Goal: Task Accomplishment & Management: Complete application form

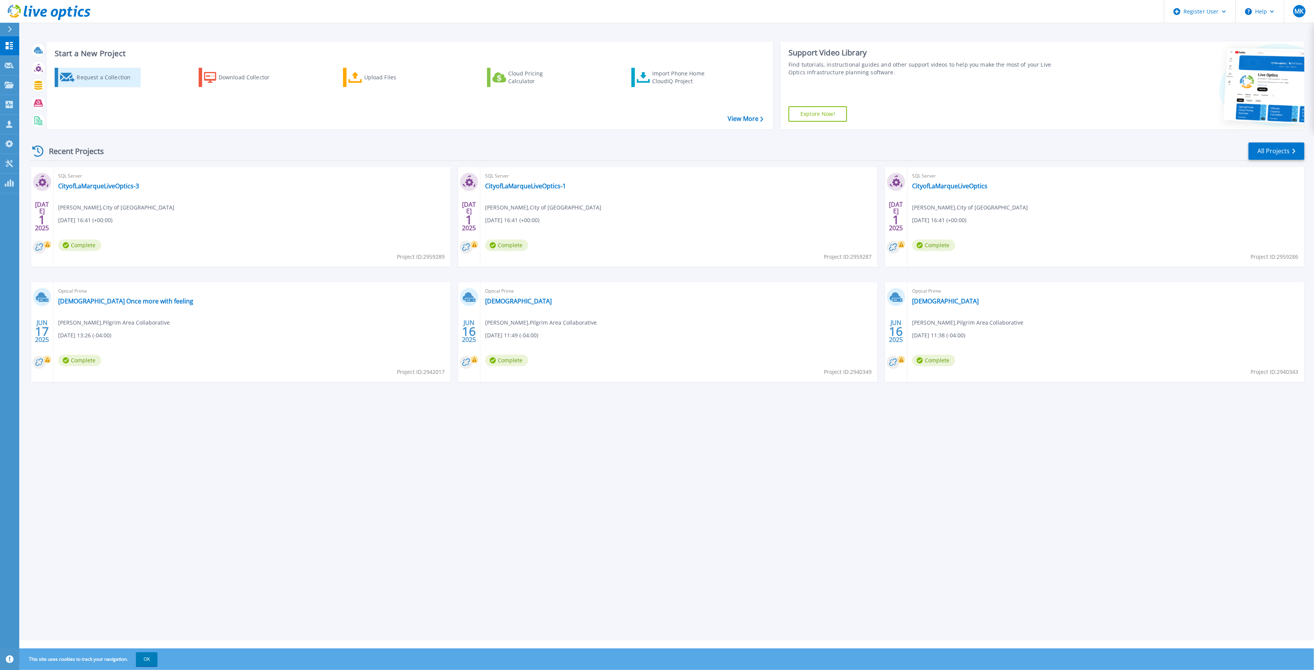
click at [132, 72] on div "Request a Collection" at bounding box center [108, 77] width 62 height 15
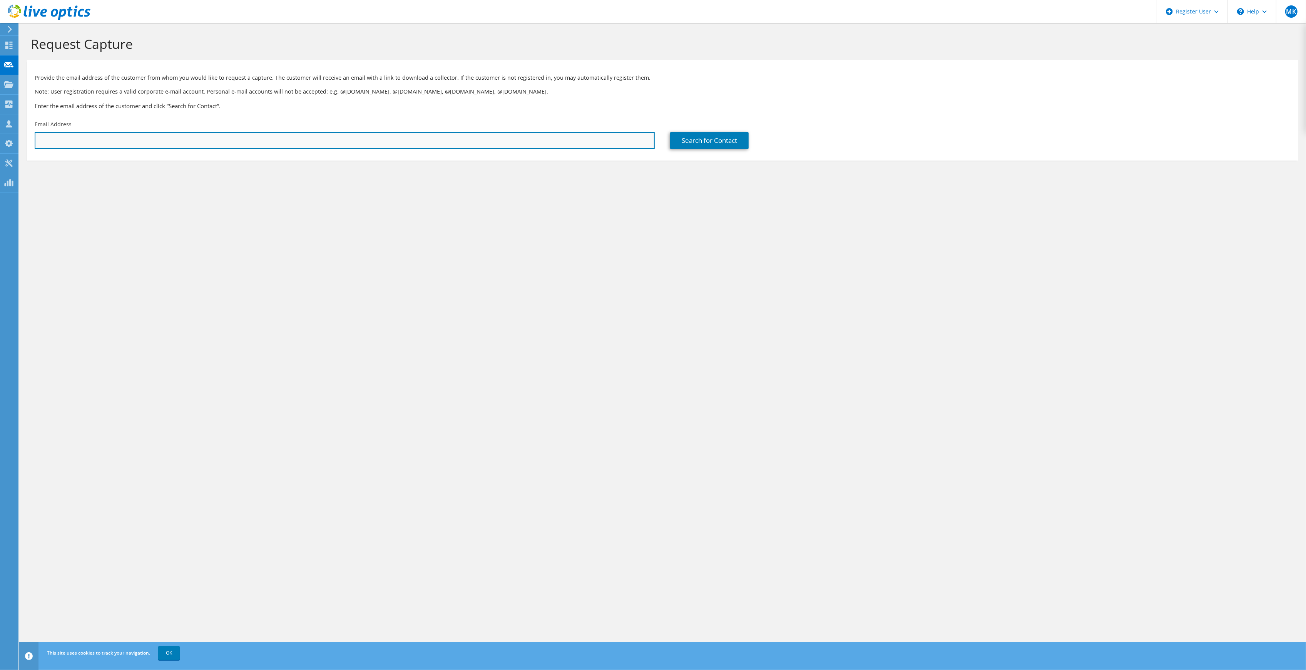
click at [138, 143] on input "text" at bounding box center [345, 140] width 620 height 17
paste input "[EMAIL_ADDRESS][DOMAIN_NAME]"
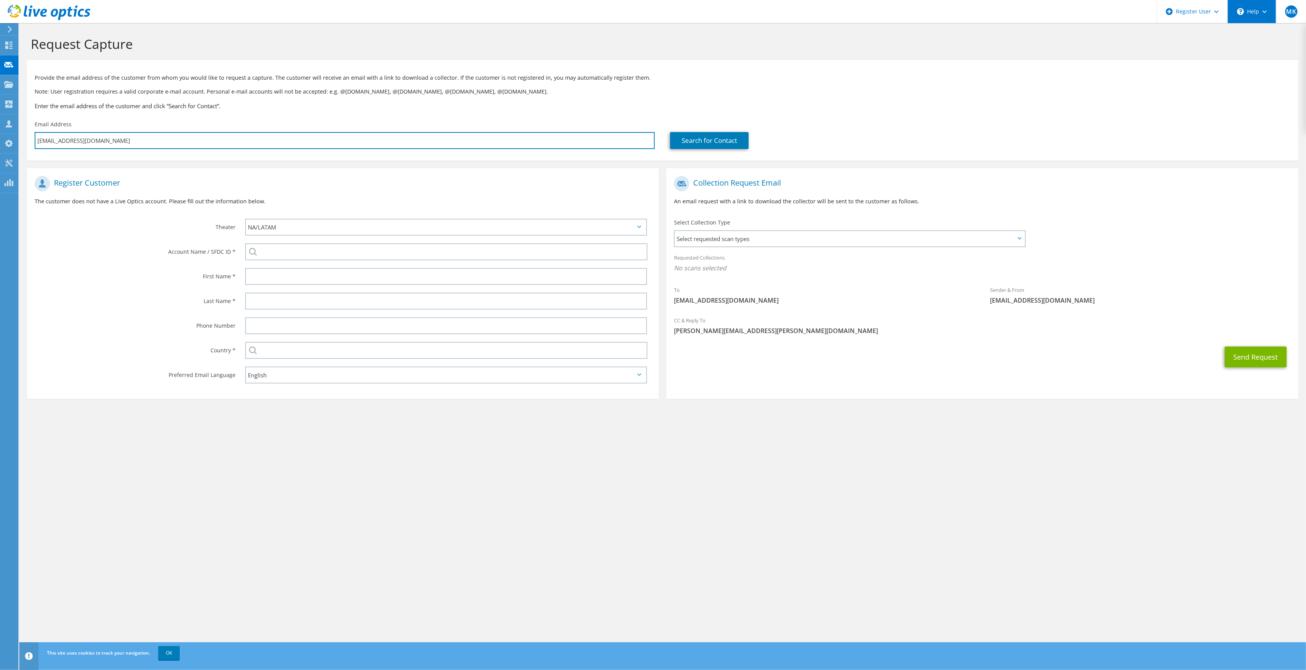
type input "JKUHN@SPIREACADEMY.COM"
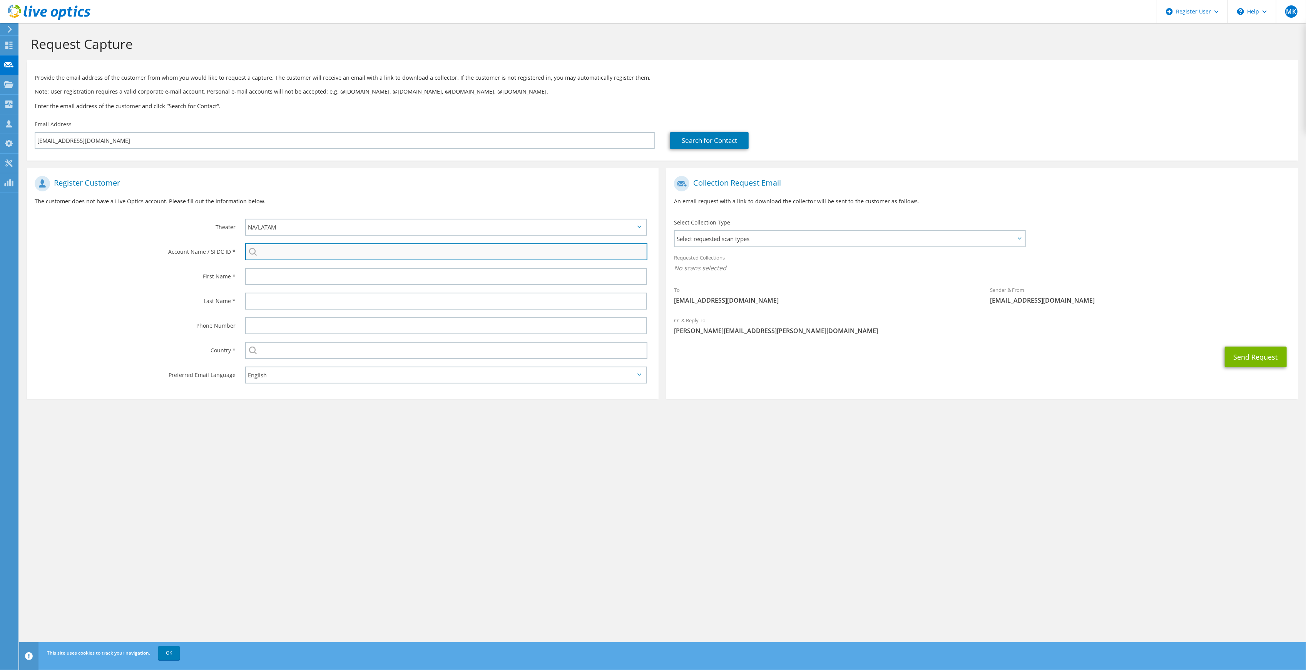
click at [307, 249] on input "search" at bounding box center [446, 251] width 402 height 17
paste input "3522861848"
type input "3522861848"
click at [227, 430] on section "Request Capture Provide the email address of the customer from whom you would l…" at bounding box center [662, 230] width 1287 height 414
click at [559, 465] on div "Request Capture Provide the email address of the customer from whom you would l…" at bounding box center [662, 346] width 1287 height 647
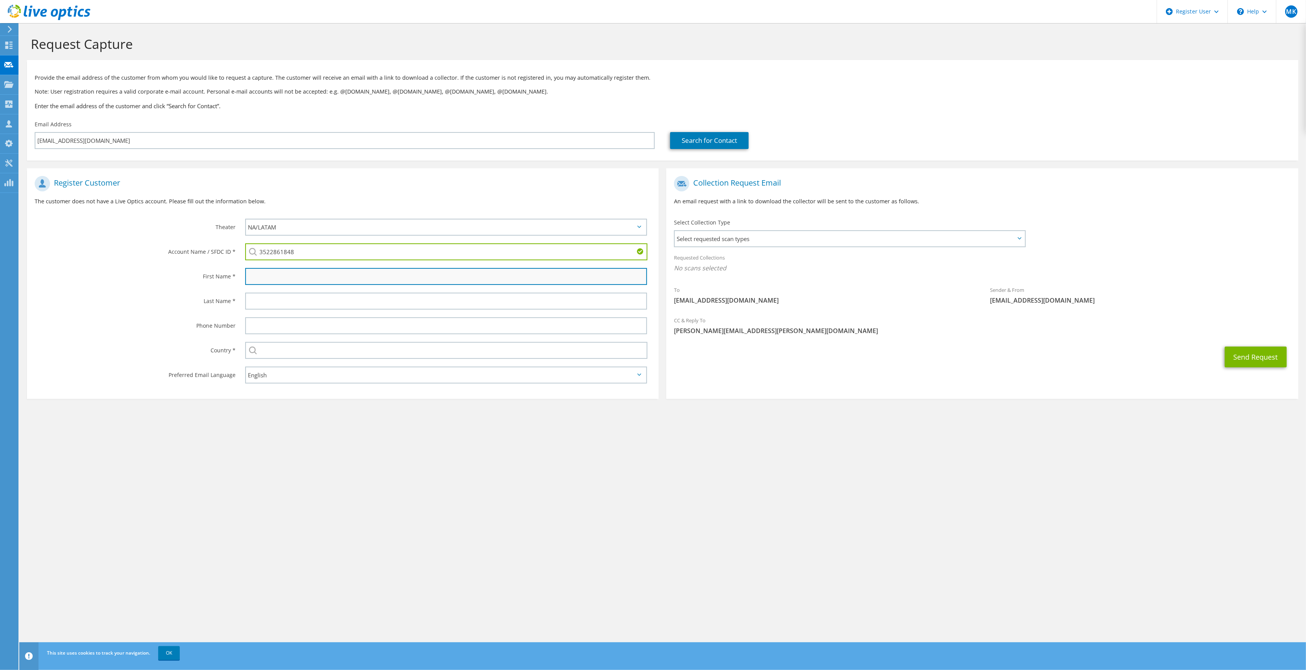
click at [380, 275] on input "text" at bounding box center [446, 276] width 402 height 17
type input "Jonathan"
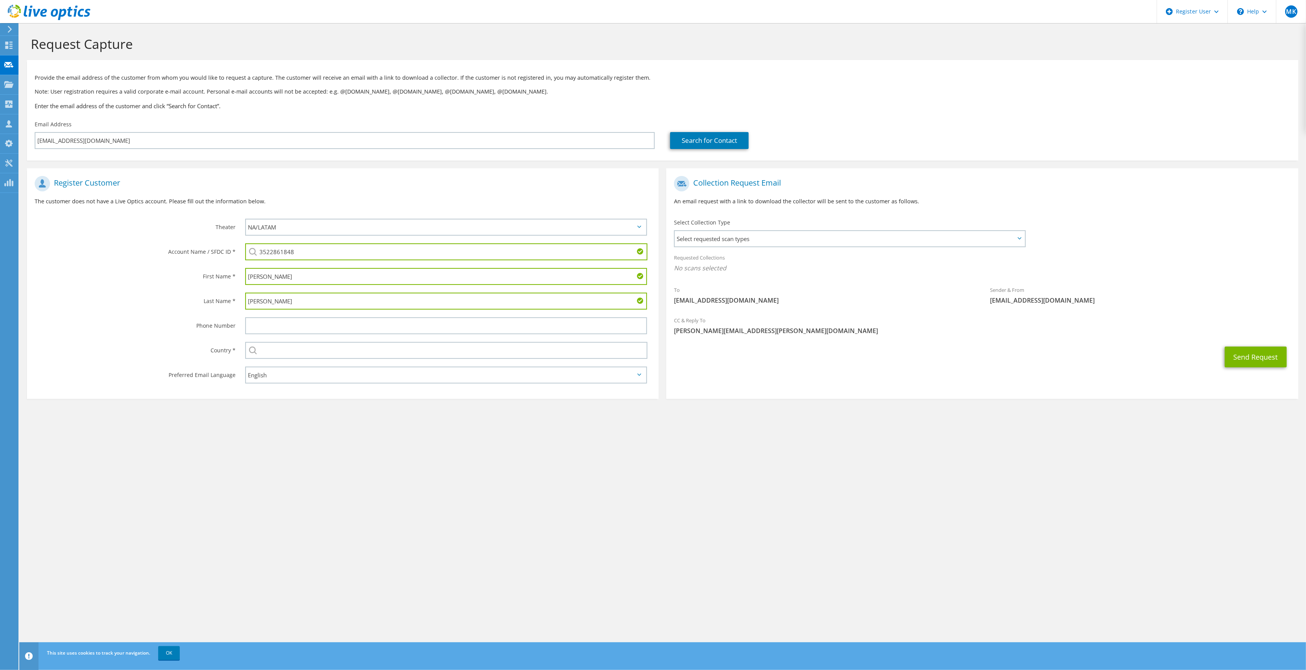
type input "Kuhn"
type input "United States"
click at [735, 235] on span "Select requested scan types" at bounding box center [850, 238] width 350 height 15
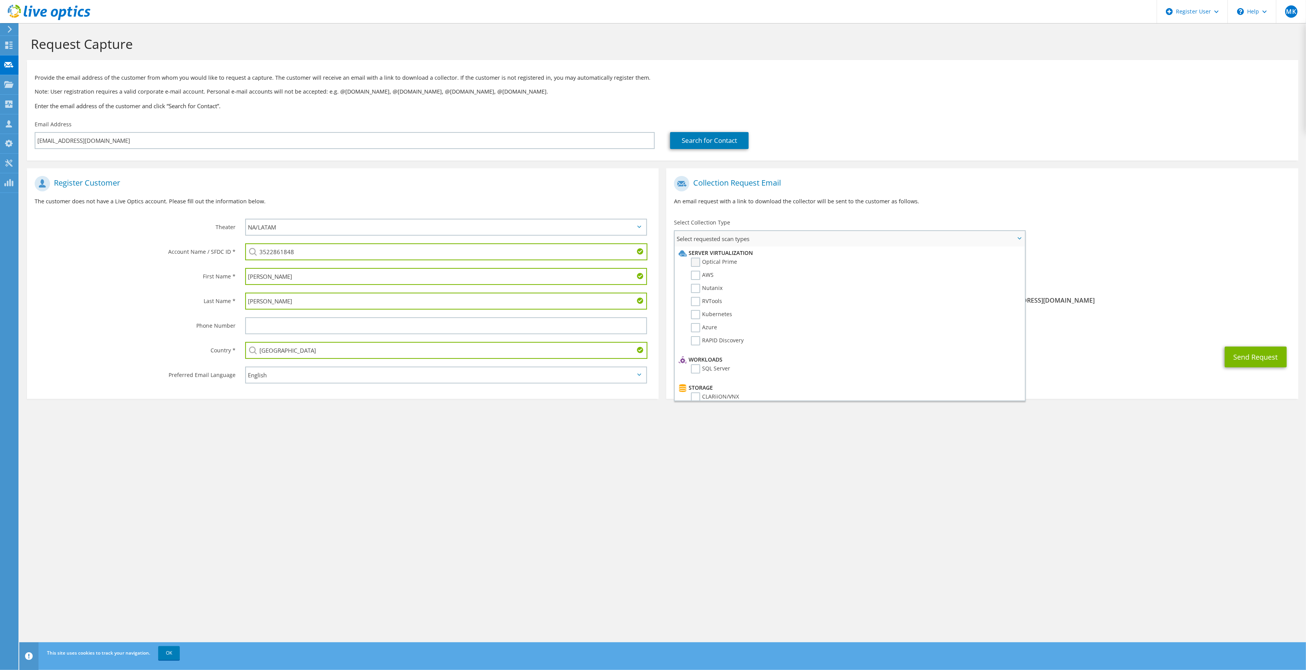
click at [711, 261] on label "Optical Prime" at bounding box center [714, 262] width 46 height 9
click at [0, 0] on input "Optical Prime" at bounding box center [0, 0] width 0 height 0
click at [935, 507] on div "Request Capture Provide the email address of the customer from whom you would l…" at bounding box center [662, 346] width 1287 height 647
click at [1243, 361] on button "Send Request" at bounding box center [1256, 359] width 62 height 21
